Goal: Task Accomplishment & Management: Use online tool/utility

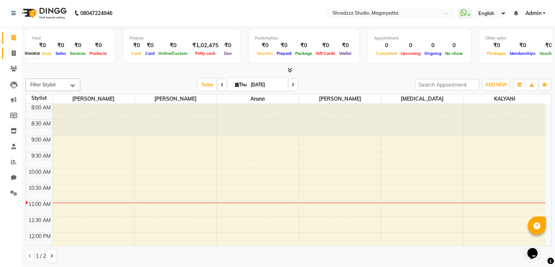
click at [15, 55] on icon at bounding box center [14, 52] width 4 height 5
select select "4544"
select select "service"
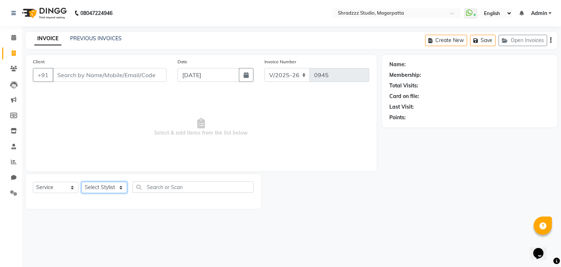
click at [110, 189] on select "Select Stylist [PERSON_NAME] Manager [MEDICAL_DATA][PERSON_NAME] Sameer [PERSON…" at bounding box center [104, 187] width 46 height 11
select select "26213"
click at [81, 182] on select "Select Stylist [PERSON_NAME] Manager [MEDICAL_DATA][PERSON_NAME] Sameer [PERSON…" at bounding box center [104, 187] width 46 height 11
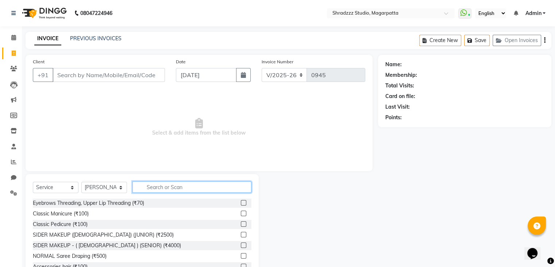
click at [163, 184] on input "text" at bounding box center [192, 186] width 119 height 11
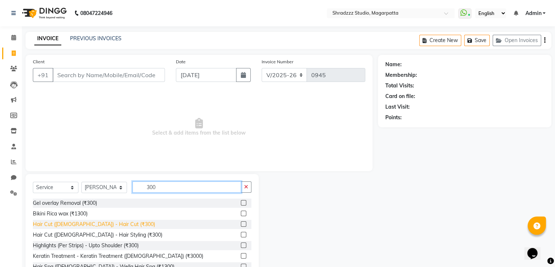
type input "300"
click at [103, 225] on div "Hair Cut ([DEMOGRAPHIC_DATA]) - Hair Cut (₹300)" at bounding box center [94, 224] width 122 height 8
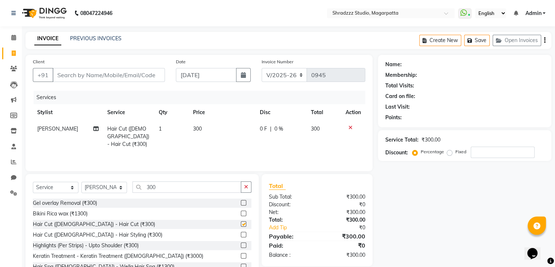
checkbox input "false"
click at [173, 188] on input "300" at bounding box center [187, 186] width 109 height 11
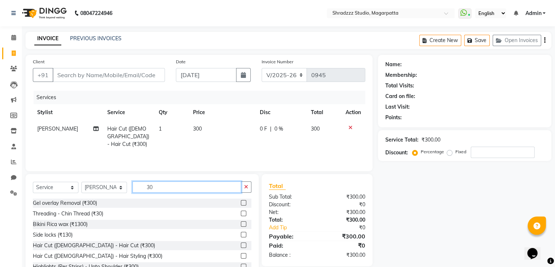
type input "3"
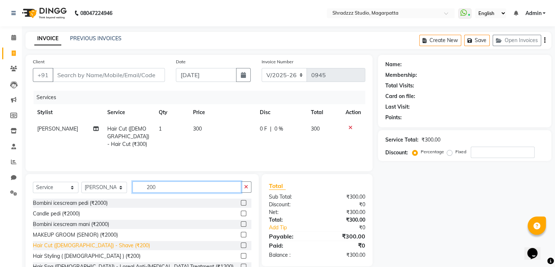
type input "200"
click at [100, 246] on div "Hair Cut ([DEMOGRAPHIC_DATA]) - Shave (₹200)" at bounding box center [91, 245] width 117 height 8
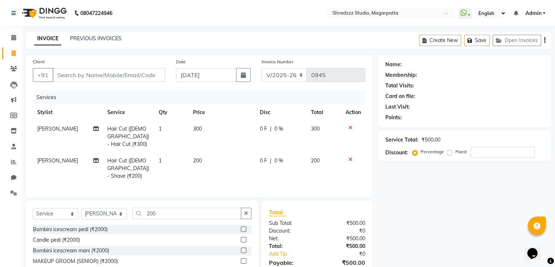
checkbox input "false"
click at [151, 74] on input "Client" at bounding box center [109, 75] width 112 height 14
type input "6"
type input "0"
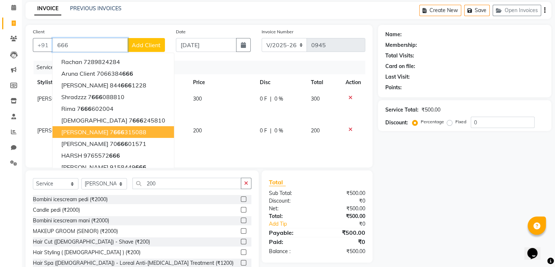
scroll to position [43, 0]
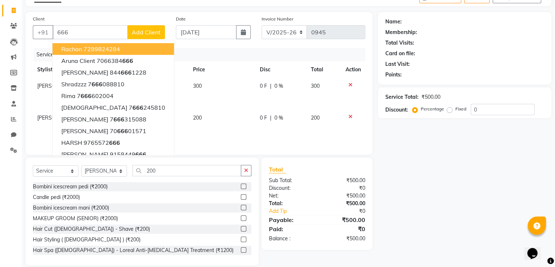
click at [89, 25] on div "Client +91 666 rachan 7289824284 Aruna Client 7066384 666 [PERSON_NAME] [PHONE_…" at bounding box center [98, 30] width 143 height 30
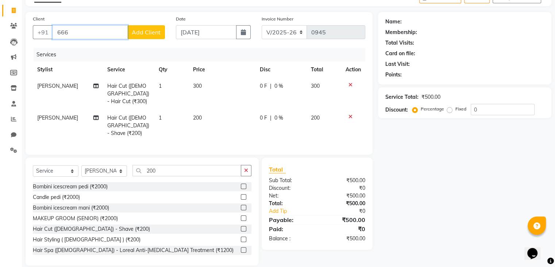
click at [94, 31] on input "666" at bounding box center [90, 32] width 75 height 14
type input "6"
click at [350, 84] on icon at bounding box center [351, 84] width 4 height 5
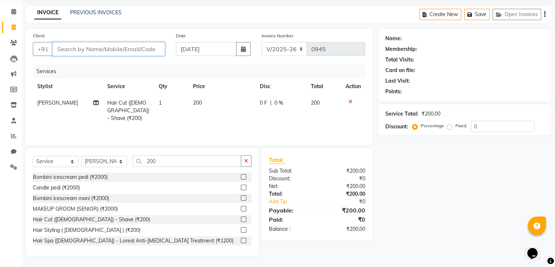
click at [152, 45] on input "Client" at bounding box center [109, 49] width 112 height 14
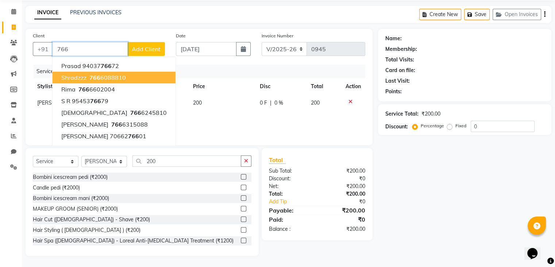
click at [117, 75] on ngb-highlight "[PHONE_NUMBER]" at bounding box center [107, 77] width 38 height 7
type input "7666088810"
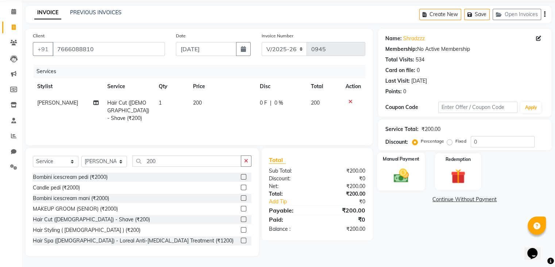
click at [400, 180] on img at bounding box center [401, 176] width 24 height 18
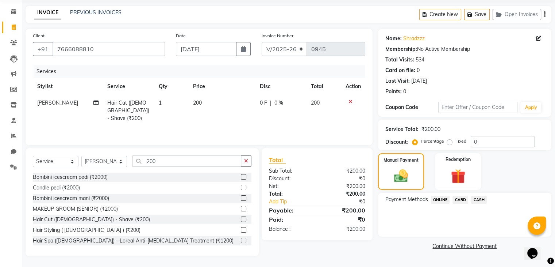
click at [436, 200] on span "ONLINE" at bounding box center [440, 199] width 19 height 8
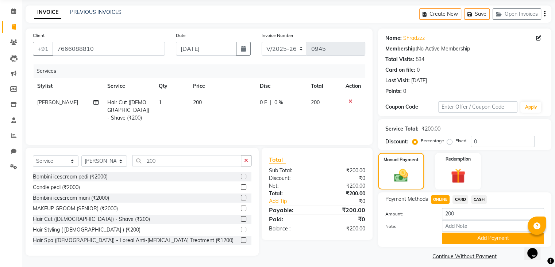
scroll to position [33, 0]
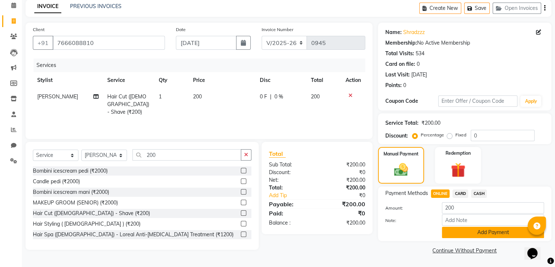
click at [466, 228] on button "Add Payment" at bounding box center [493, 231] width 102 height 11
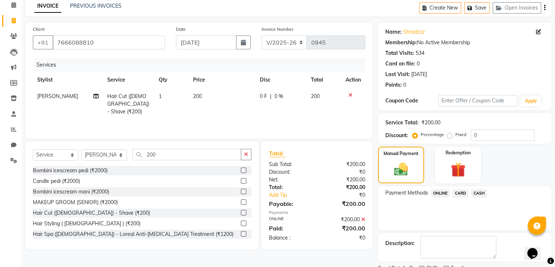
scroll to position [62, 0]
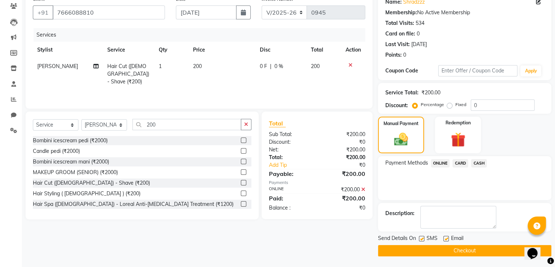
click at [472, 248] on button "Checkout" at bounding box center [464, 250] width 173 height 11
